Goal: Find specific page/section: Find specific page/section

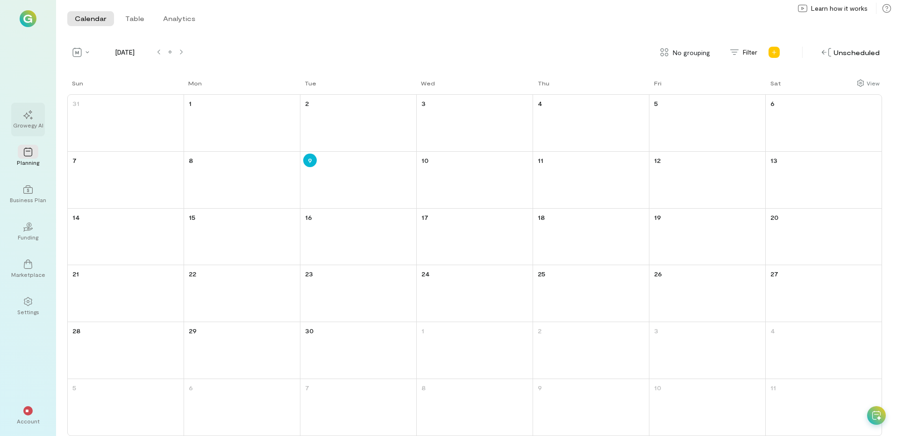
click at [26, 128] on div "Growegy AI" at bounding box center [28, 125] width 30 height 7
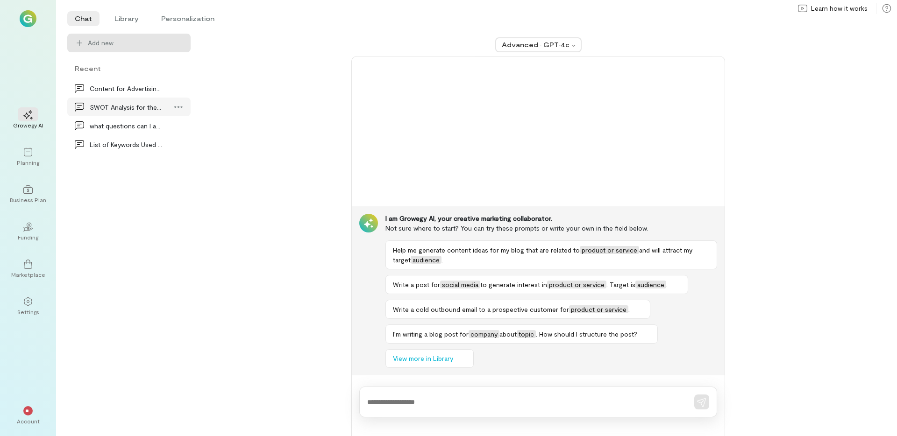
click at [108, 110] on div "SWOT Analysis for the Industry" at bounding box center [126, 107] width 73 height 10
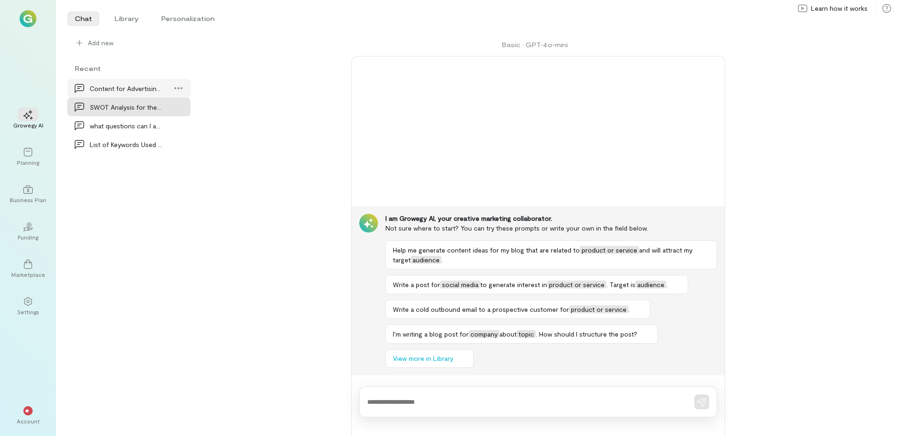
click at [126, 90] on div "Content for Advertising Flyer" at bounding box center [126, 89] width 73 height 10
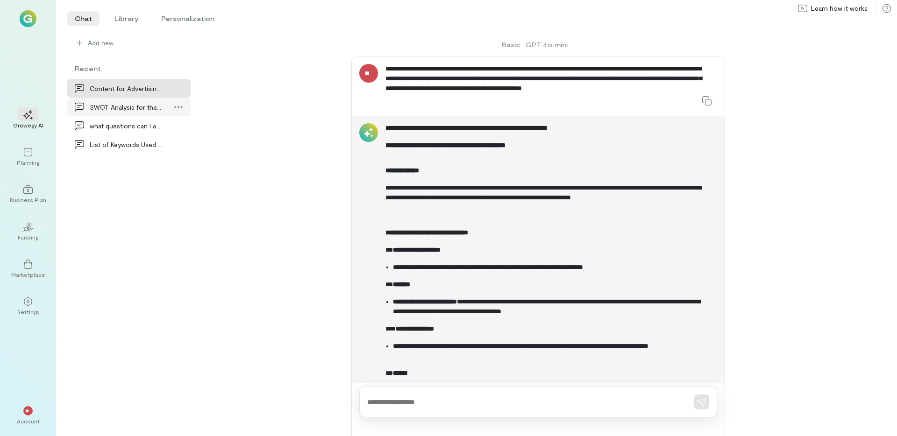
scroll to position [508, 0]
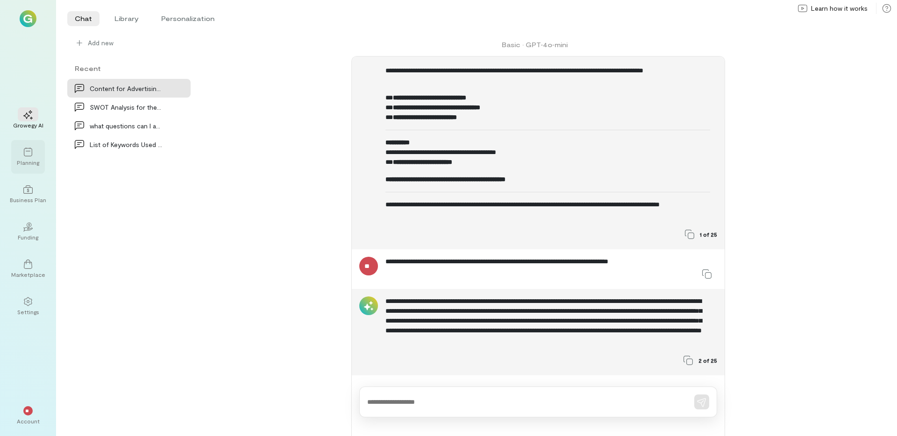
click at [42, 157] on div "Planning" at bounding box center [28, 157] width 34 height 34
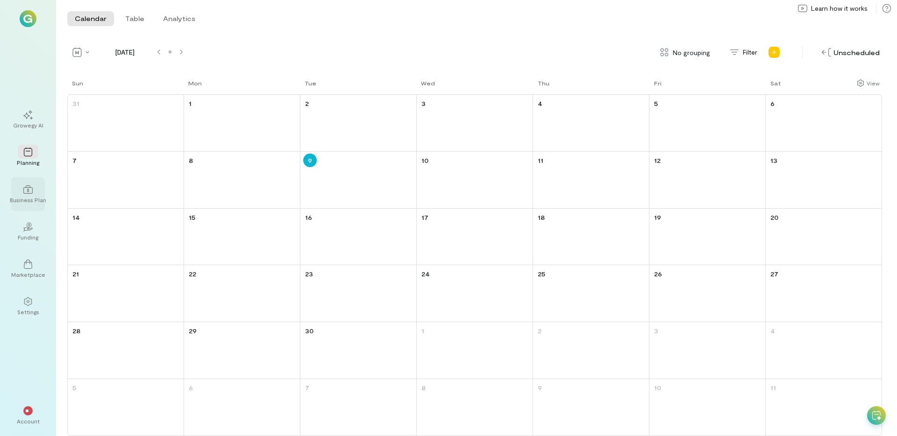
click at [32, 182] on div at bounding box center [28, 189] width 21 height 14
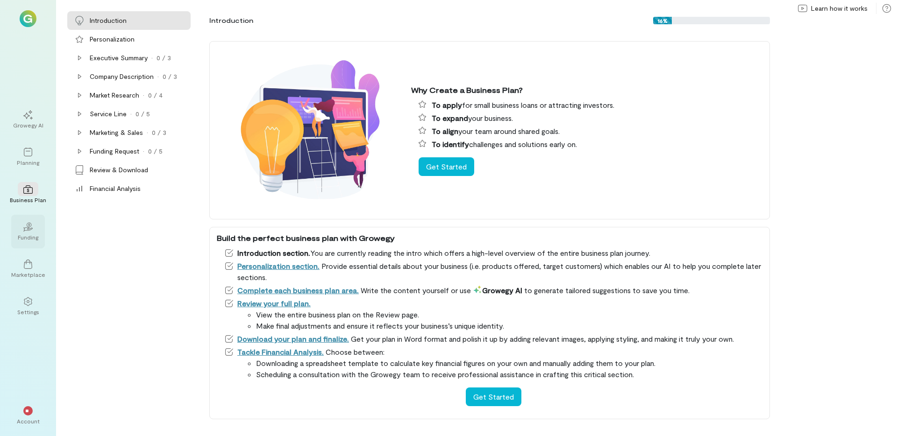
click at [11, 242] on div "02 Funding" at bounding box center [28, 232] width 34 height 34
